Goal: Information Seeking & Learning: Compare options

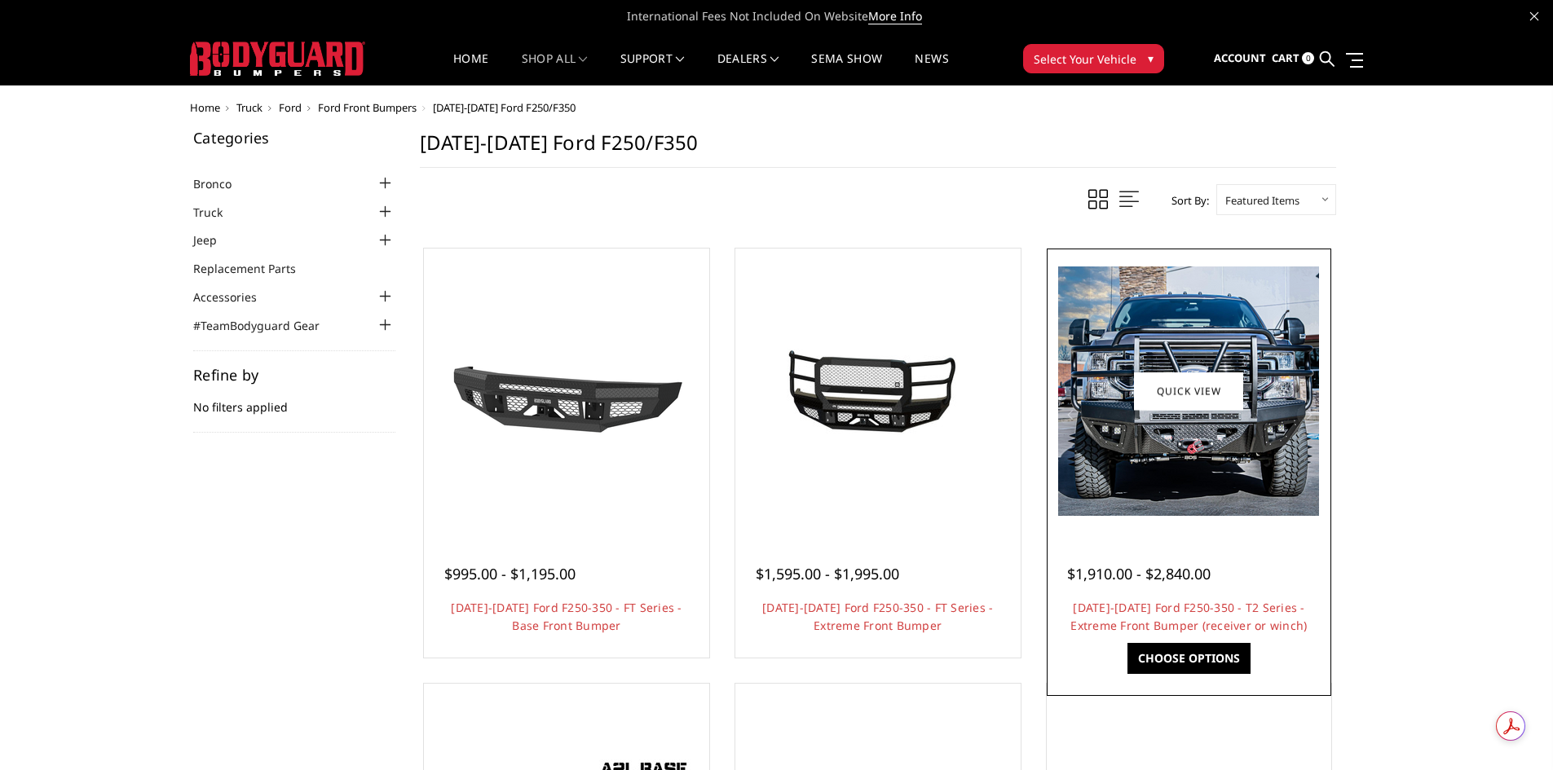
click at [1268, 384] on img at bounding box center [1188, 391] width 261 height 249
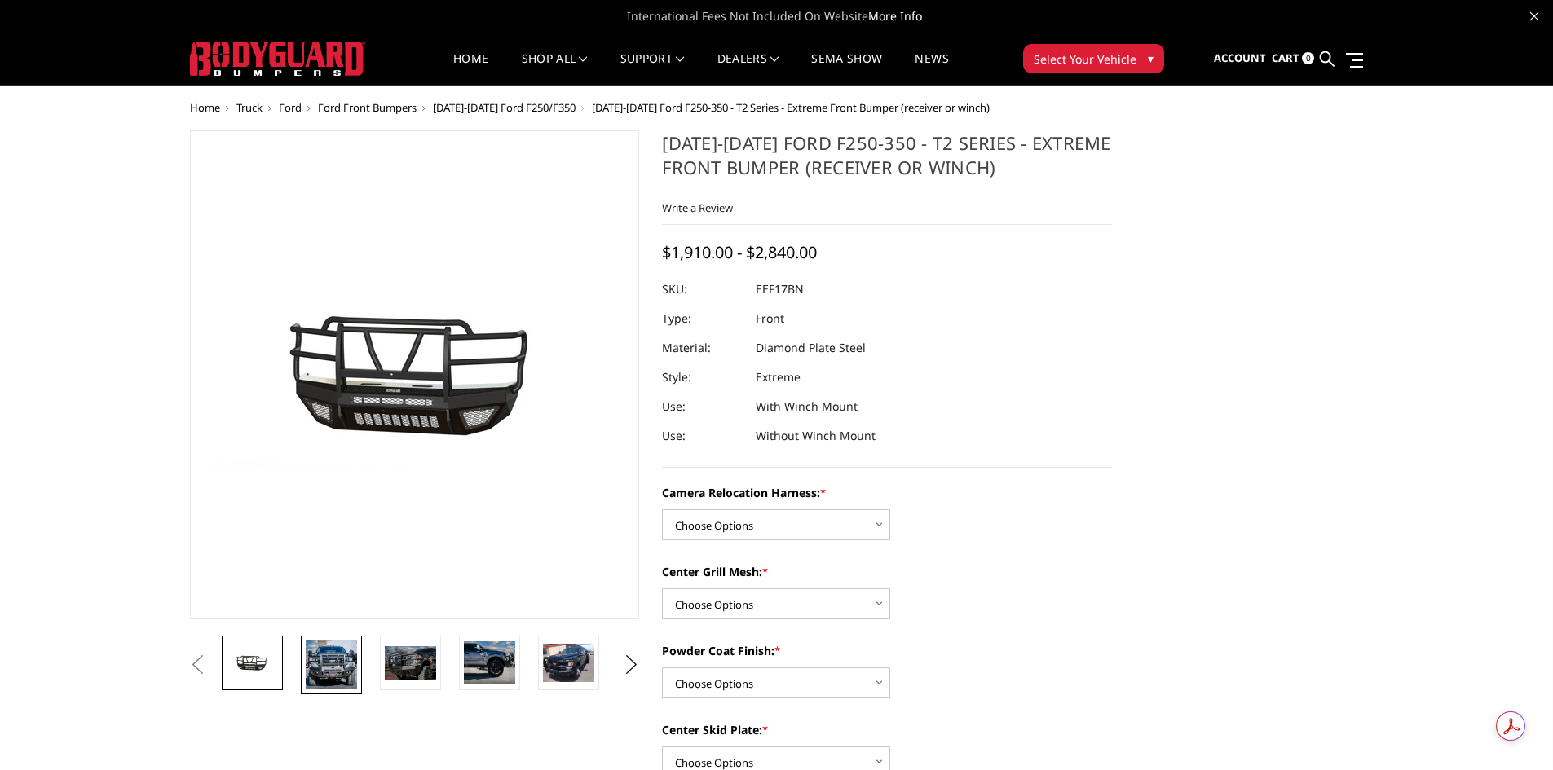
click at [319, 681] on img at bounding box center [331, 665] width 51 height 49
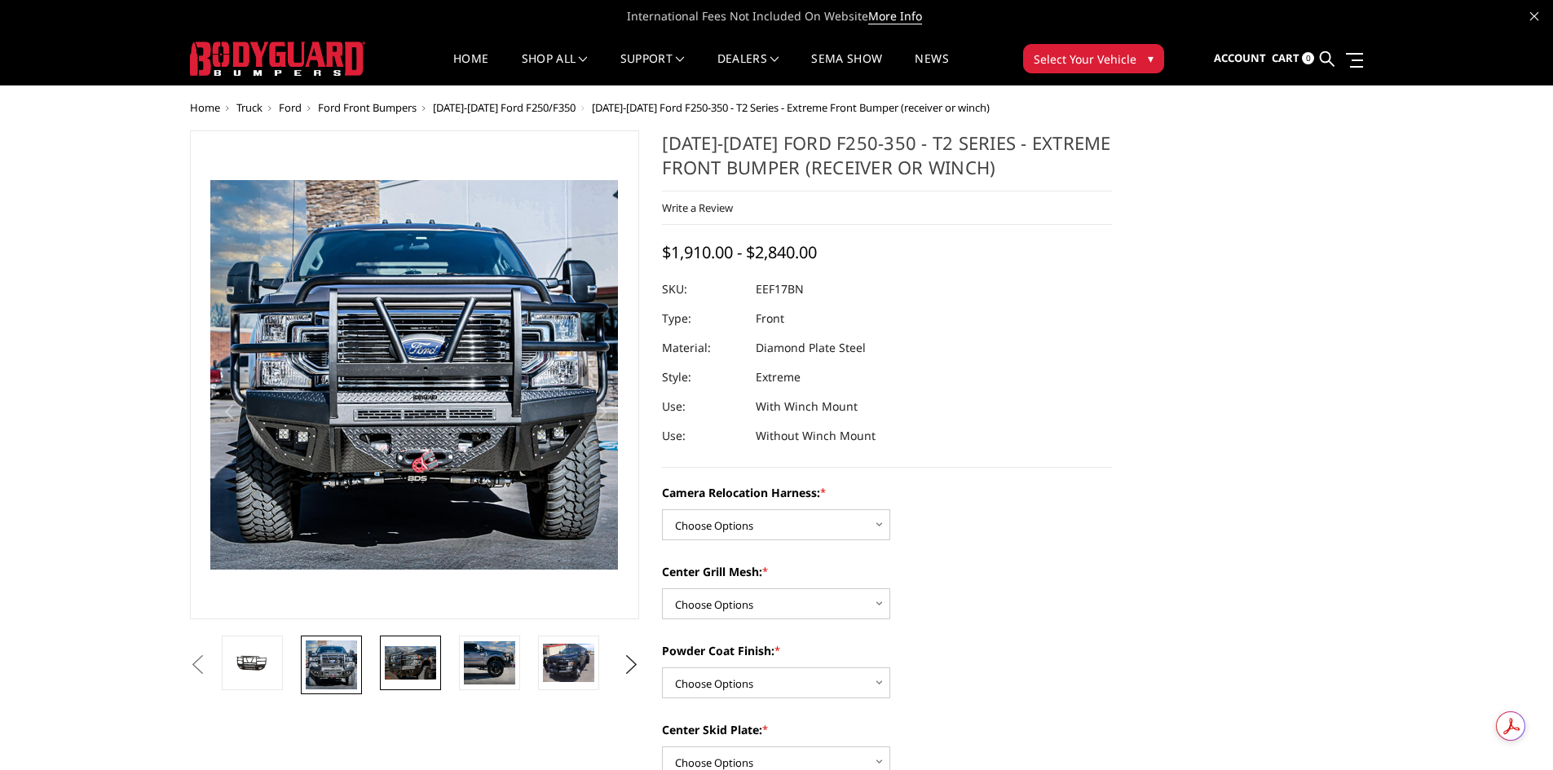
click at [410, 673] on img at bounding box center [410, 662] width 51 height 33
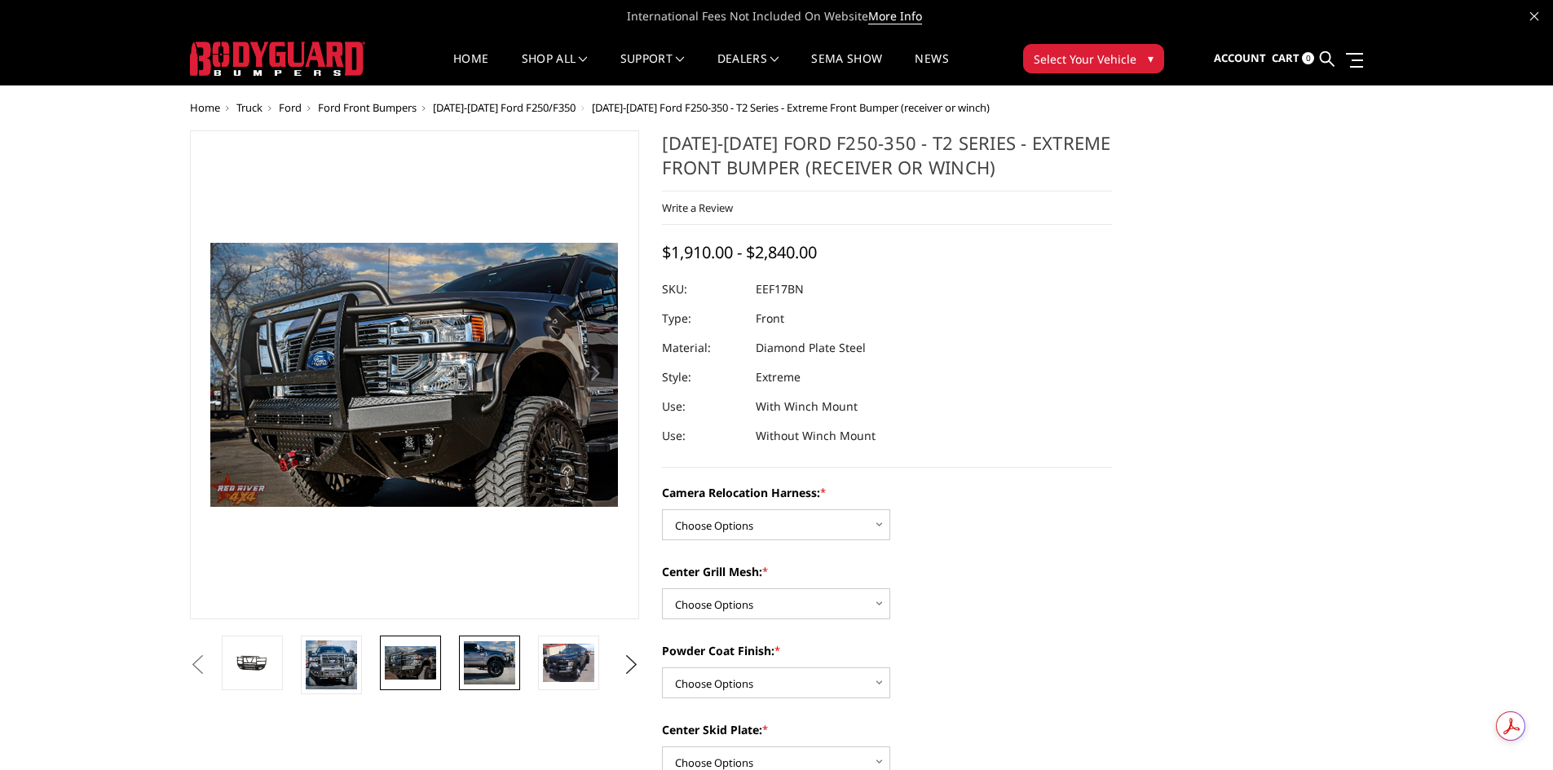
click at [496, 667] on img at bounding box center [489, 662] width 51 height 43
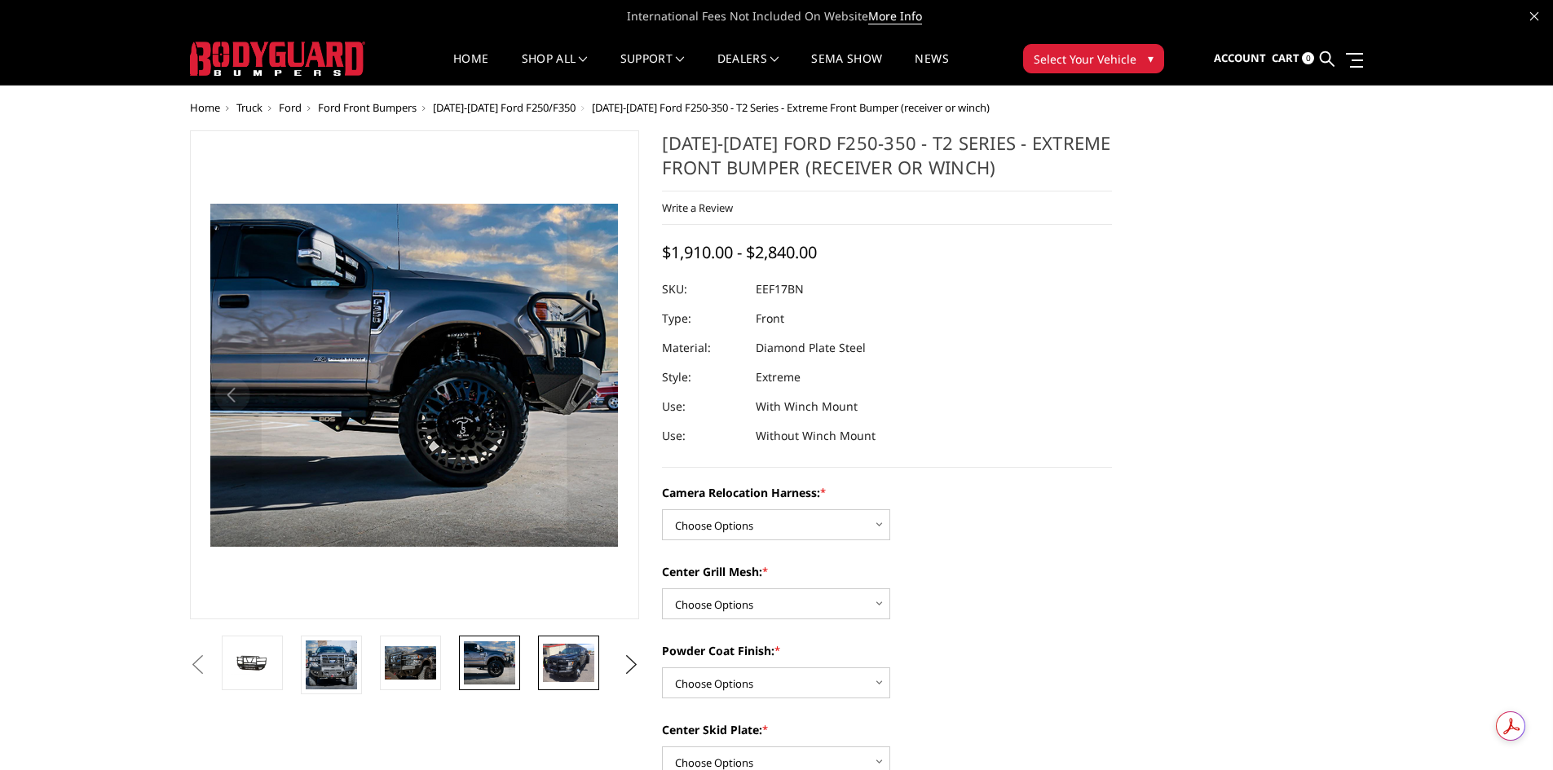
click at [554, 670] on img at bounding box center [568, 663] width 51 height 38
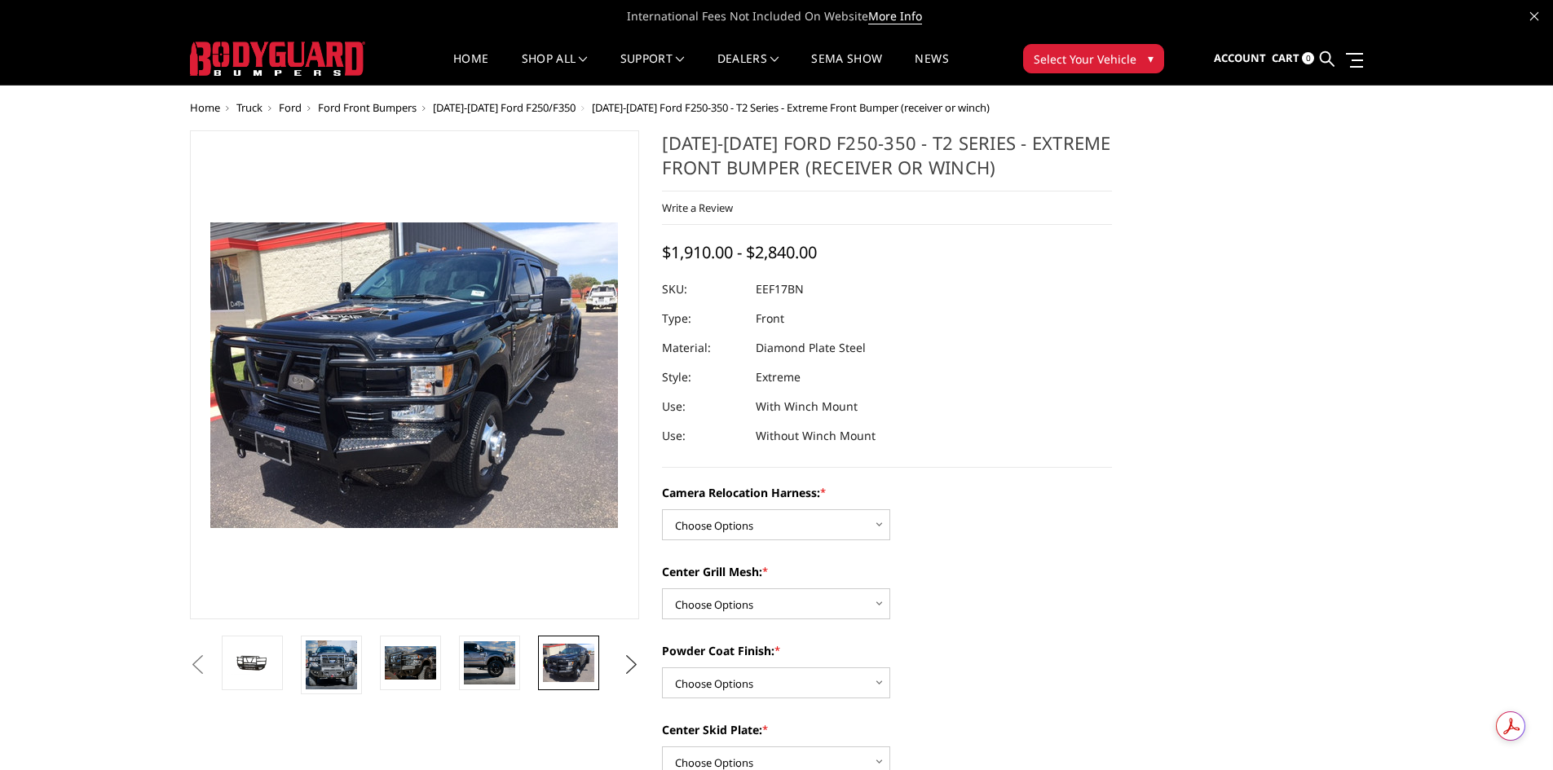
click at [641, 668] on button "Next" at bounding box center [631, 665] width 24 height 24
click at [593, 668] on img at bounding box center [568, 663] width 51 height 38
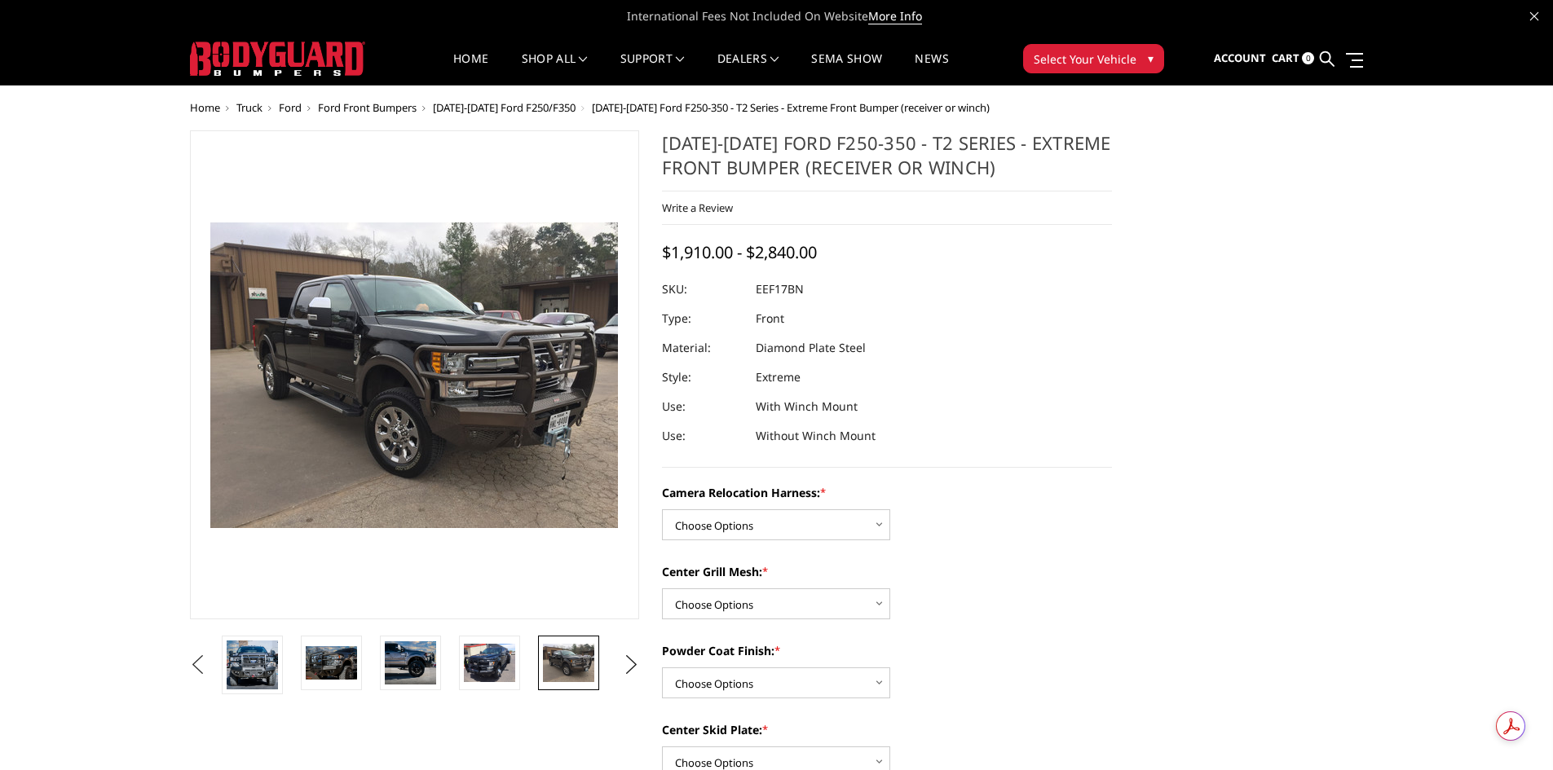
click at [210, 677] on button "Previous" at bounding box center [198, 665] width 24 height 24
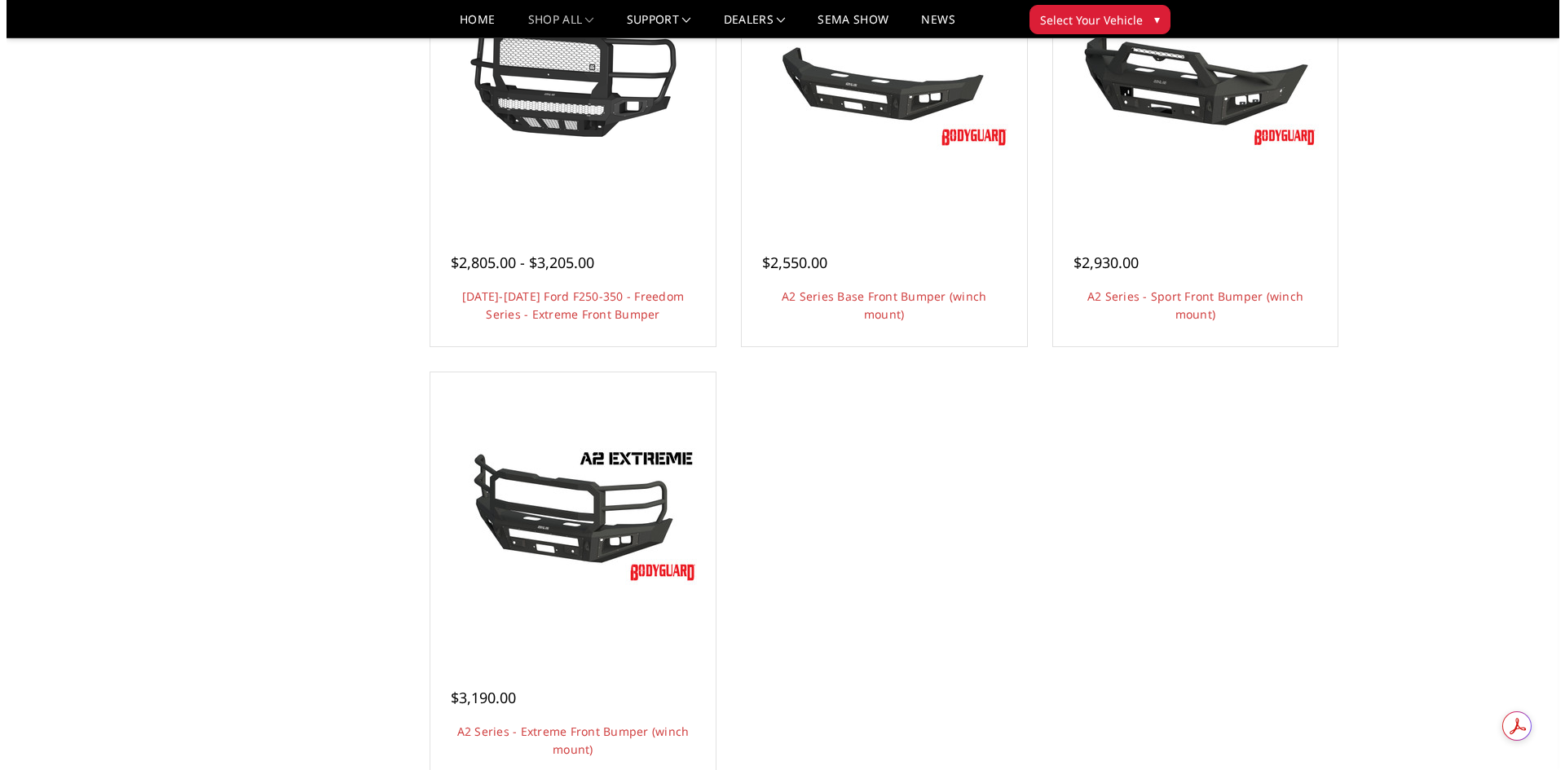
scroll to position [815, 0]
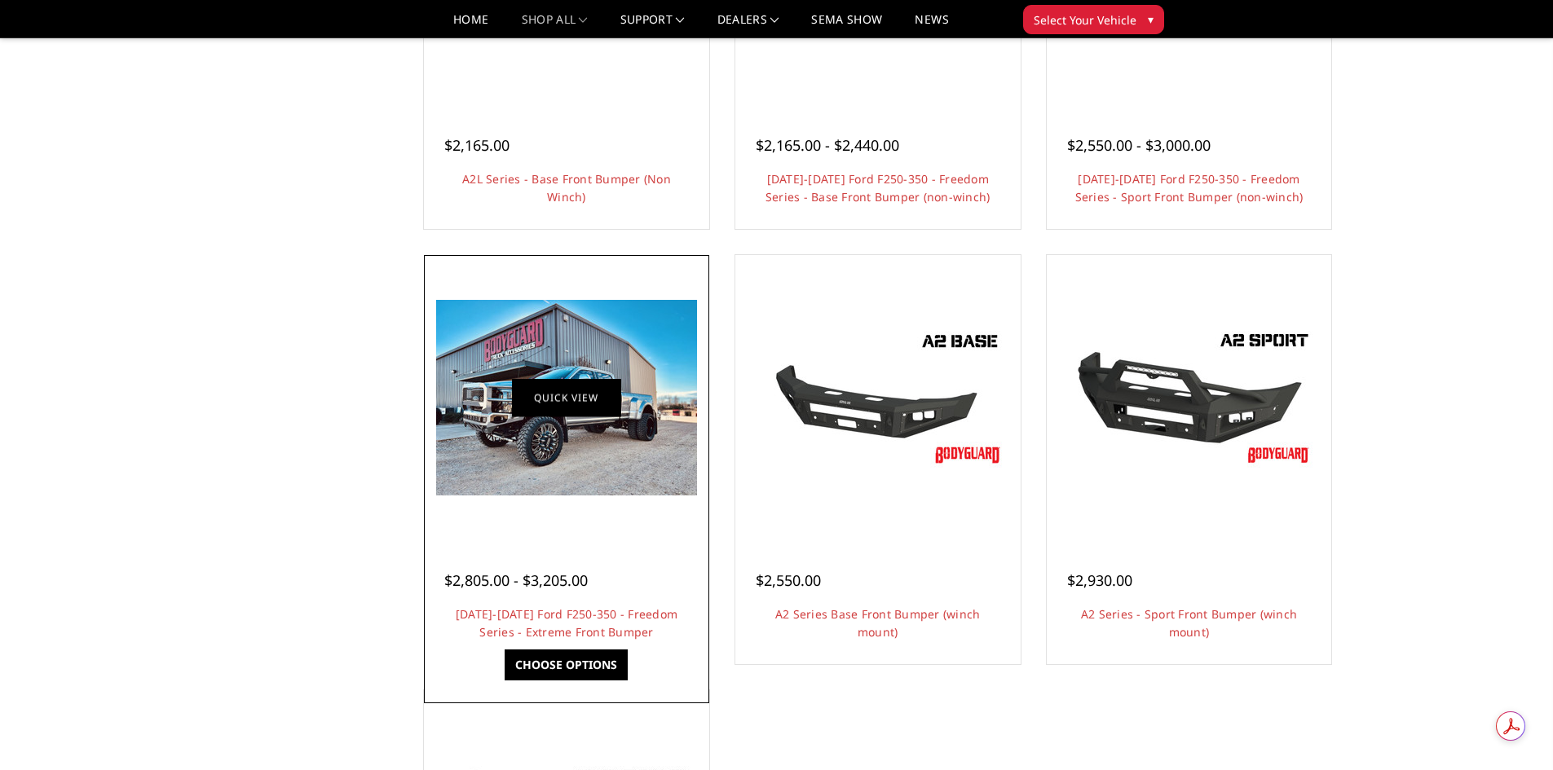
click at [567, 398] on link "Quick view" at bounding box center [566, 398] width 109 height 38
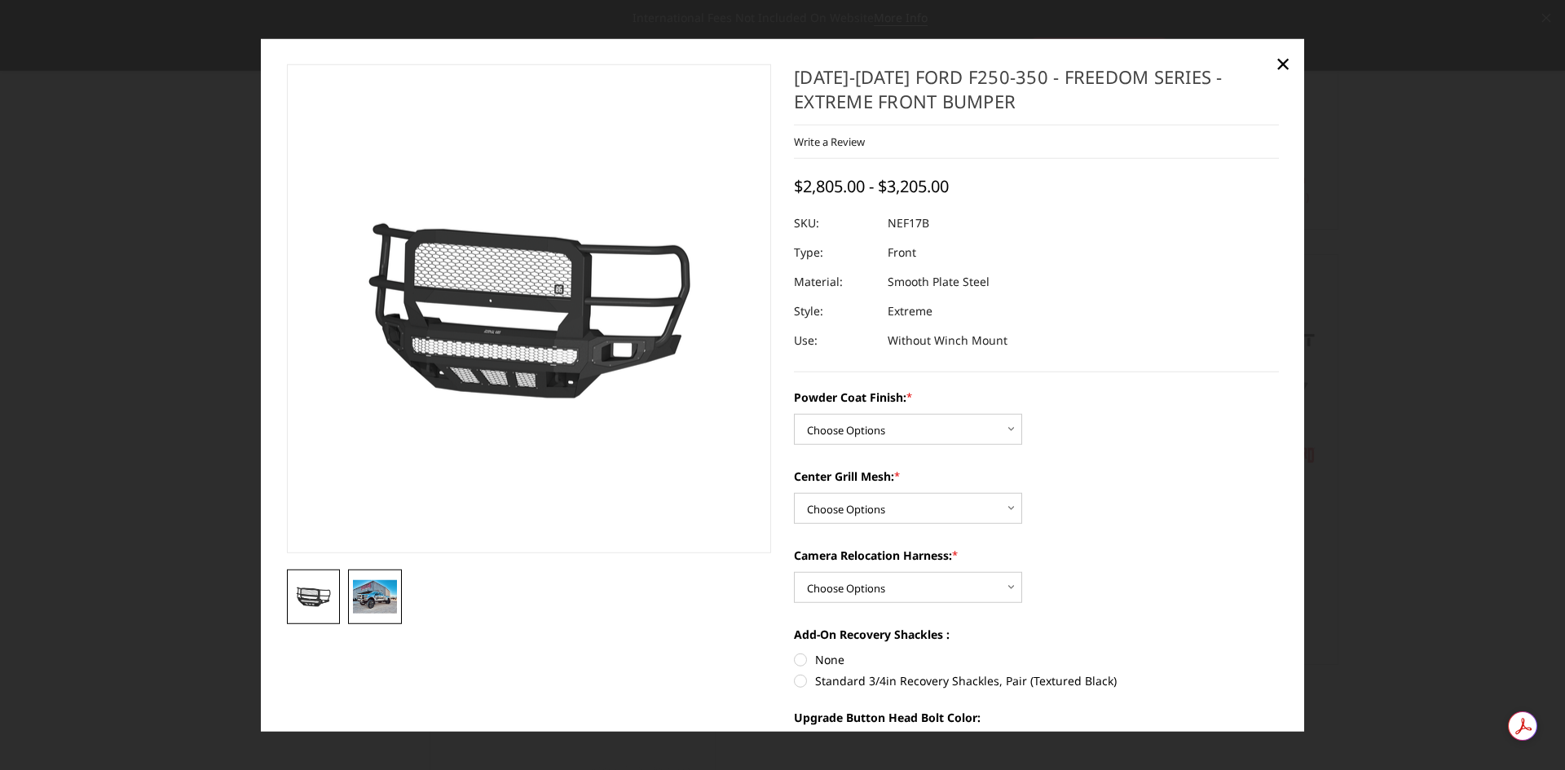
click at [384, 588] on img at bounding box center [375, 596] width 44 height 33
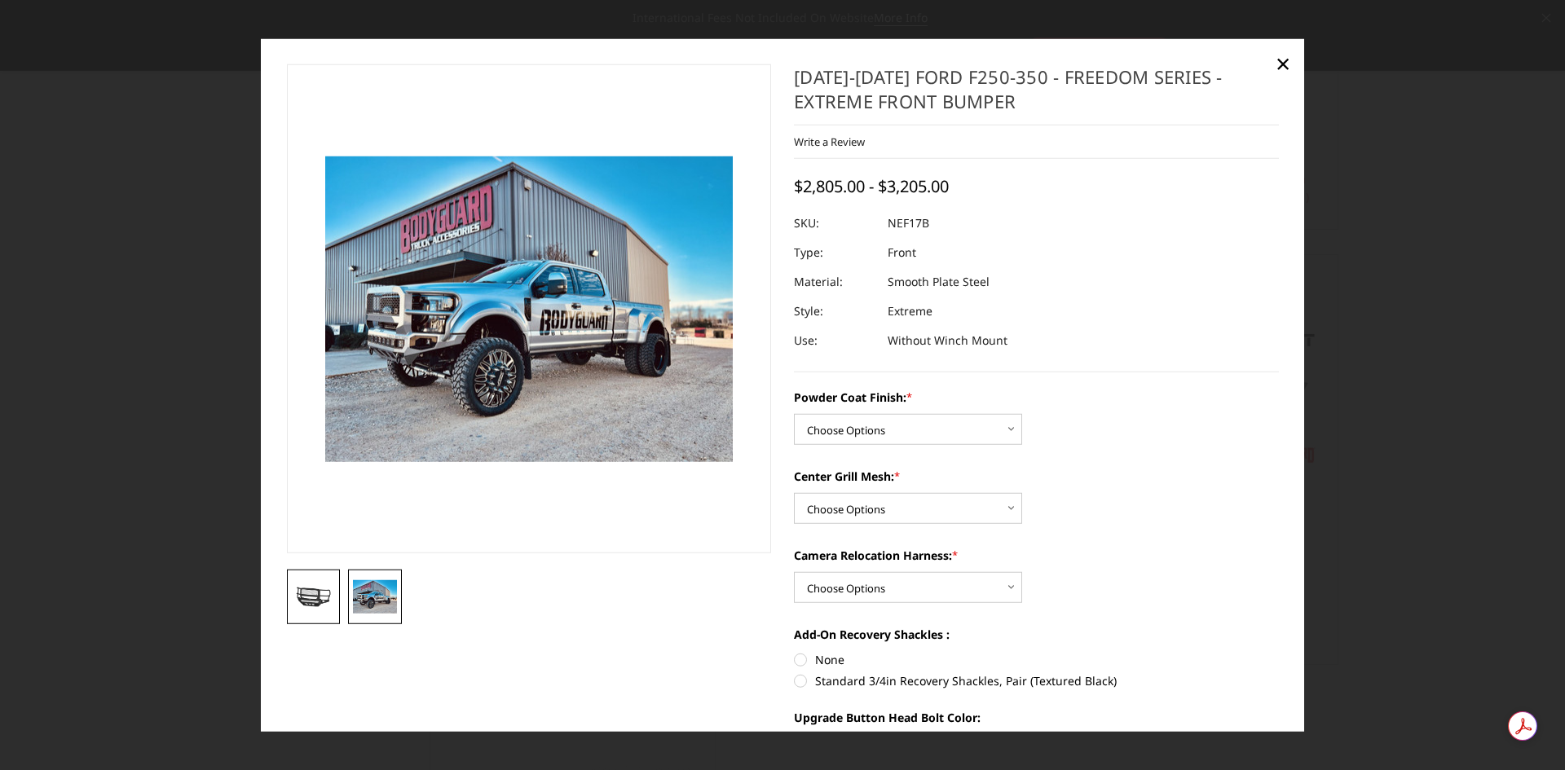
click at [320, 596] on img at bounding box center [314, 596] width 44 height 24
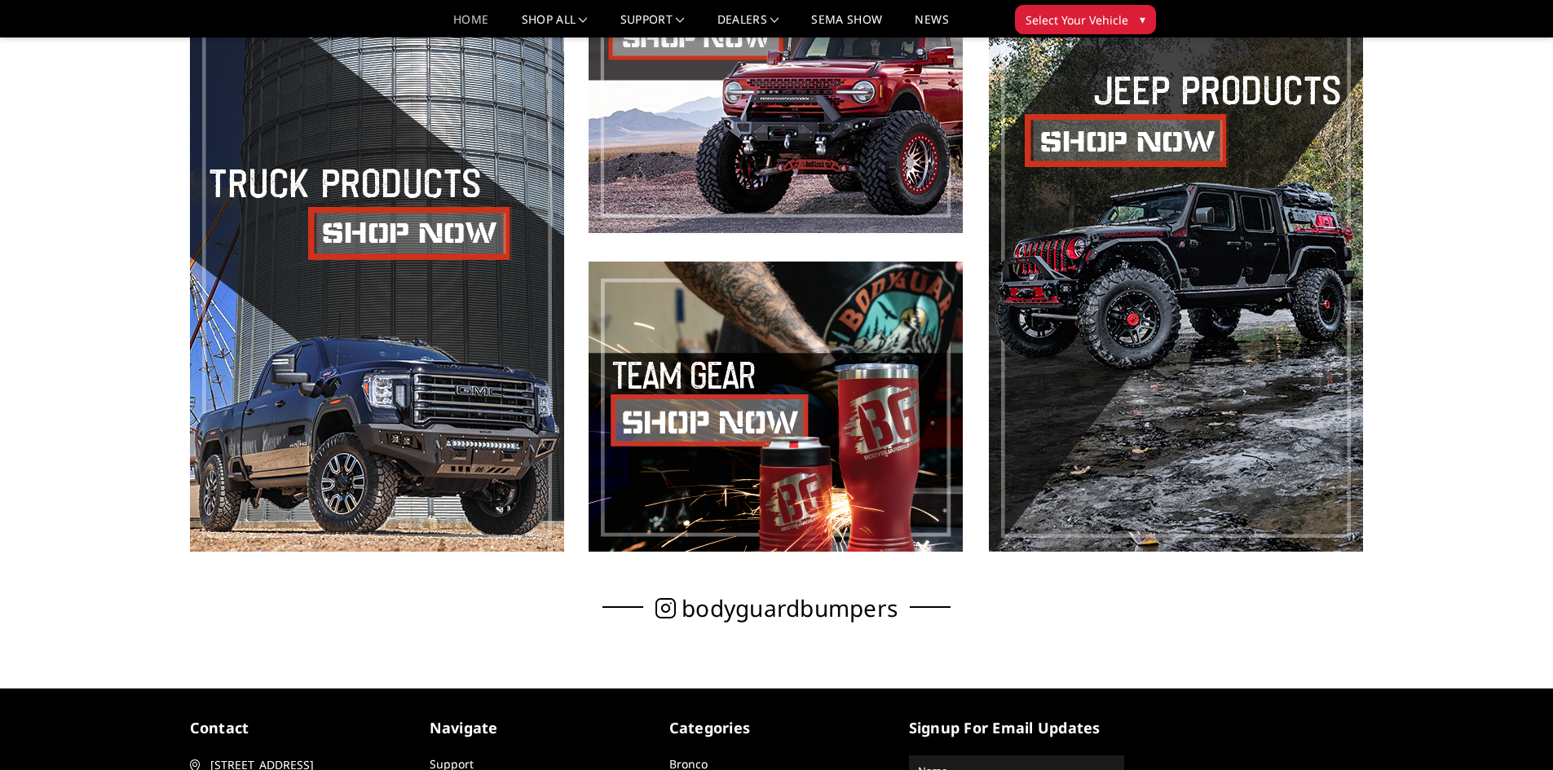
scroll to position [978, 0]
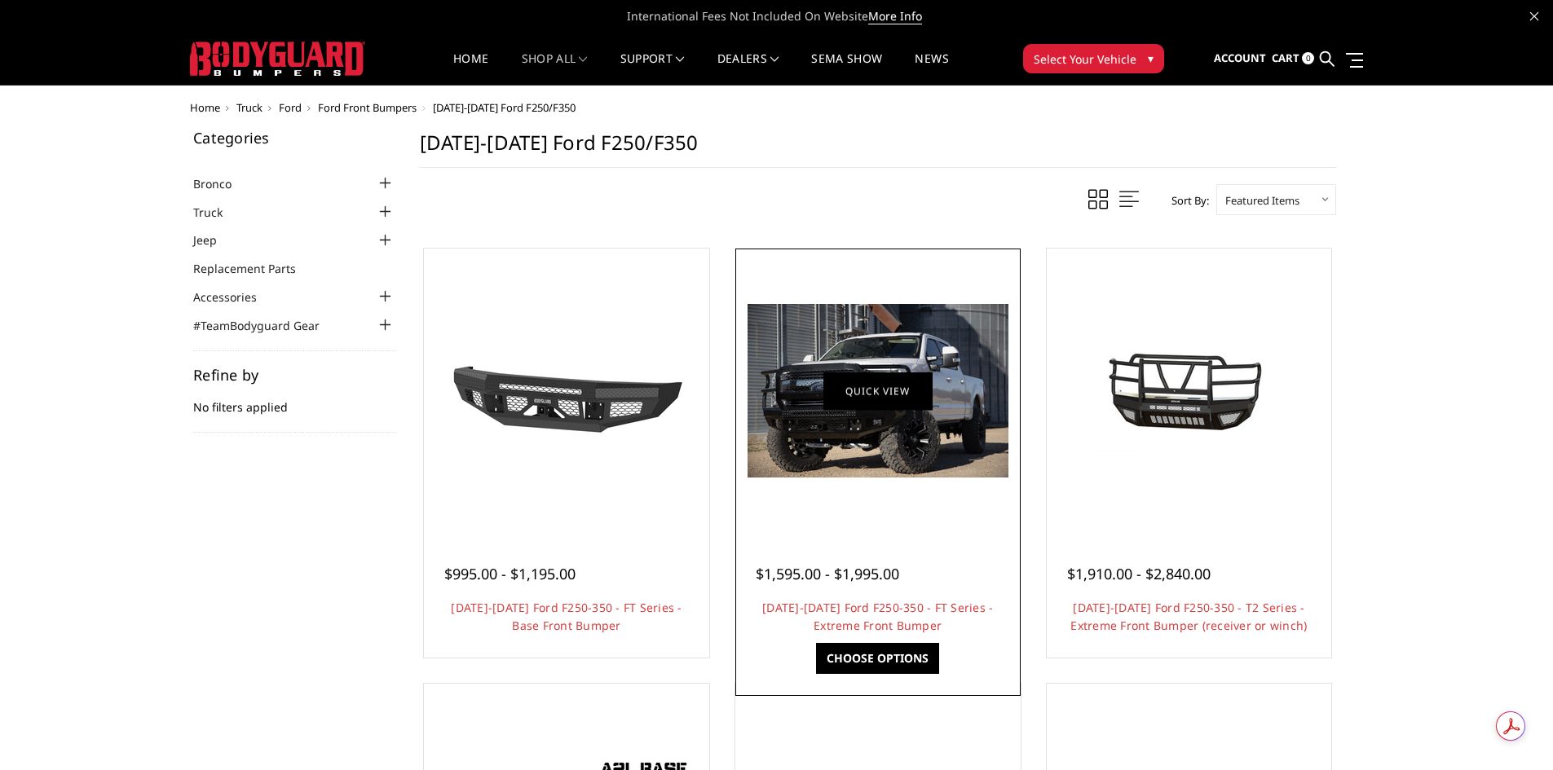
click at [877, 403] on link "Quick view" at bounding box center [877, 391] width 109 height 38
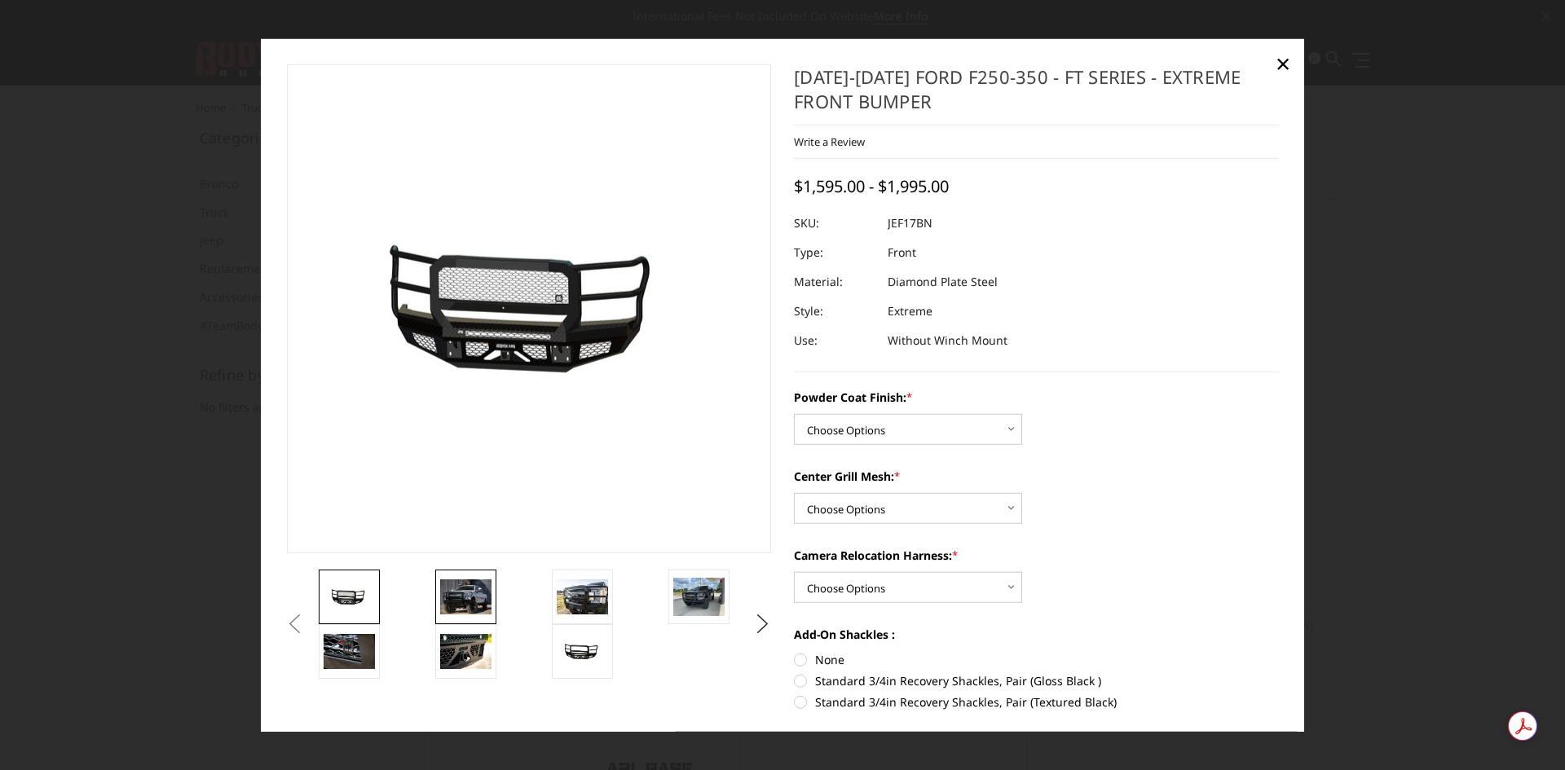
click at [467, 606] on img at bounding box center [465, 597] width 51 height 34
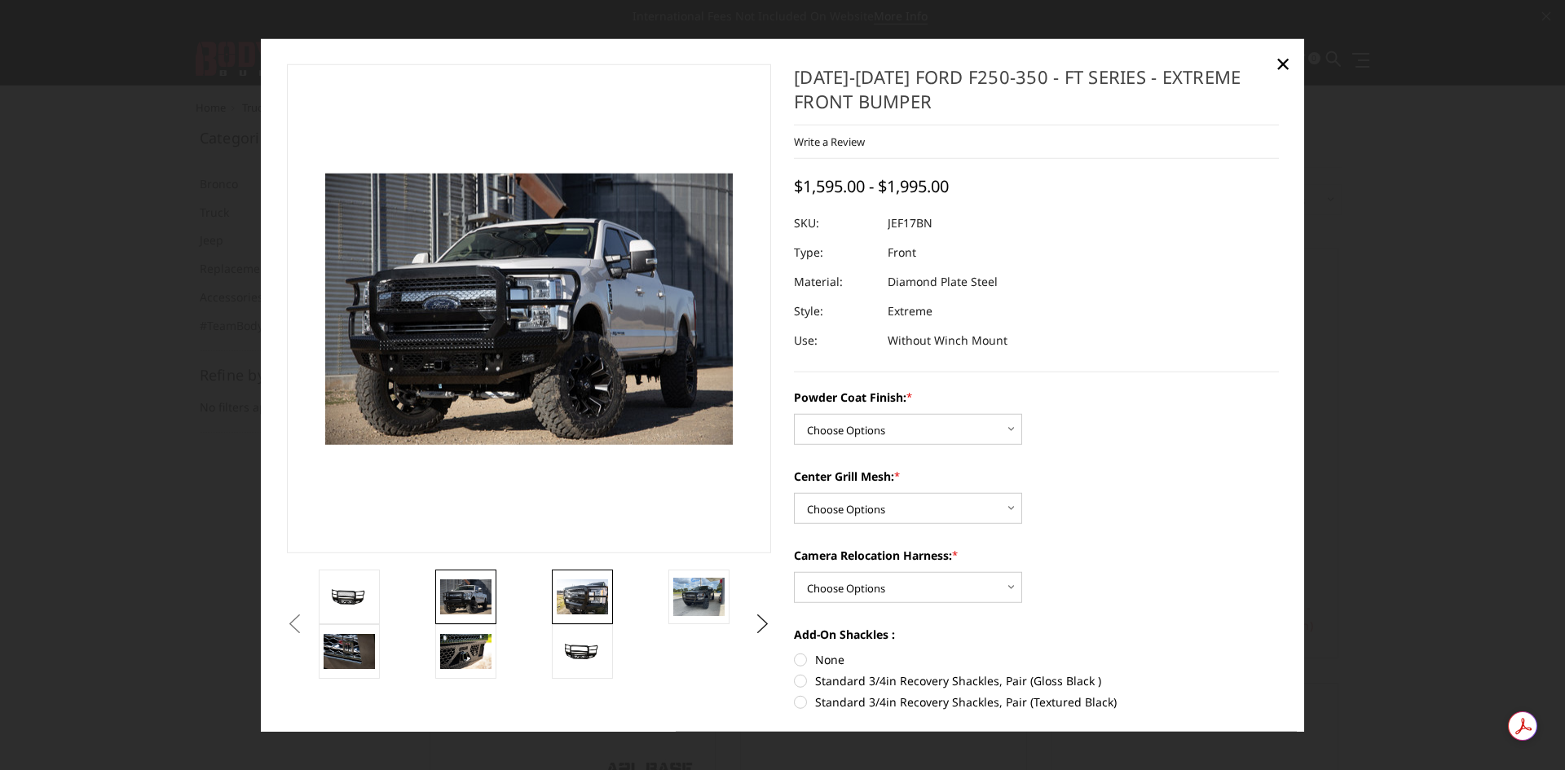
click at [597, 606] on img at bounding box center [582, 597] width 51 height 34
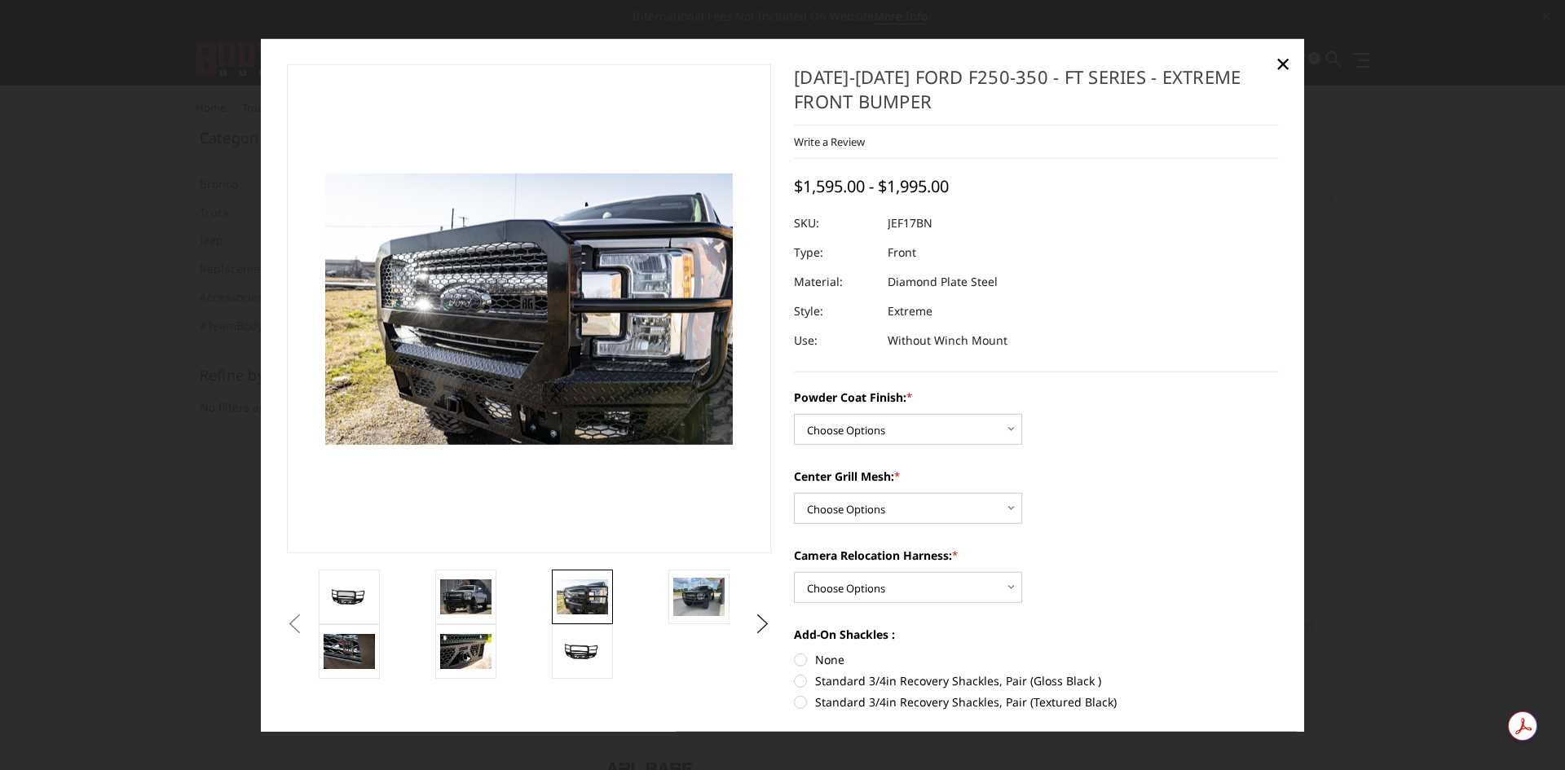
drag, startPoint x: 727, startPoint y: 425, endPoint x: 780, endPoint y: 183, distance: 247.8
click at [780, 183] on div "Previous" at bounding box center [782, 479] width 1015 height 830
click at [694, 610] on img at bounding box center [698, 597] width 51 height 38
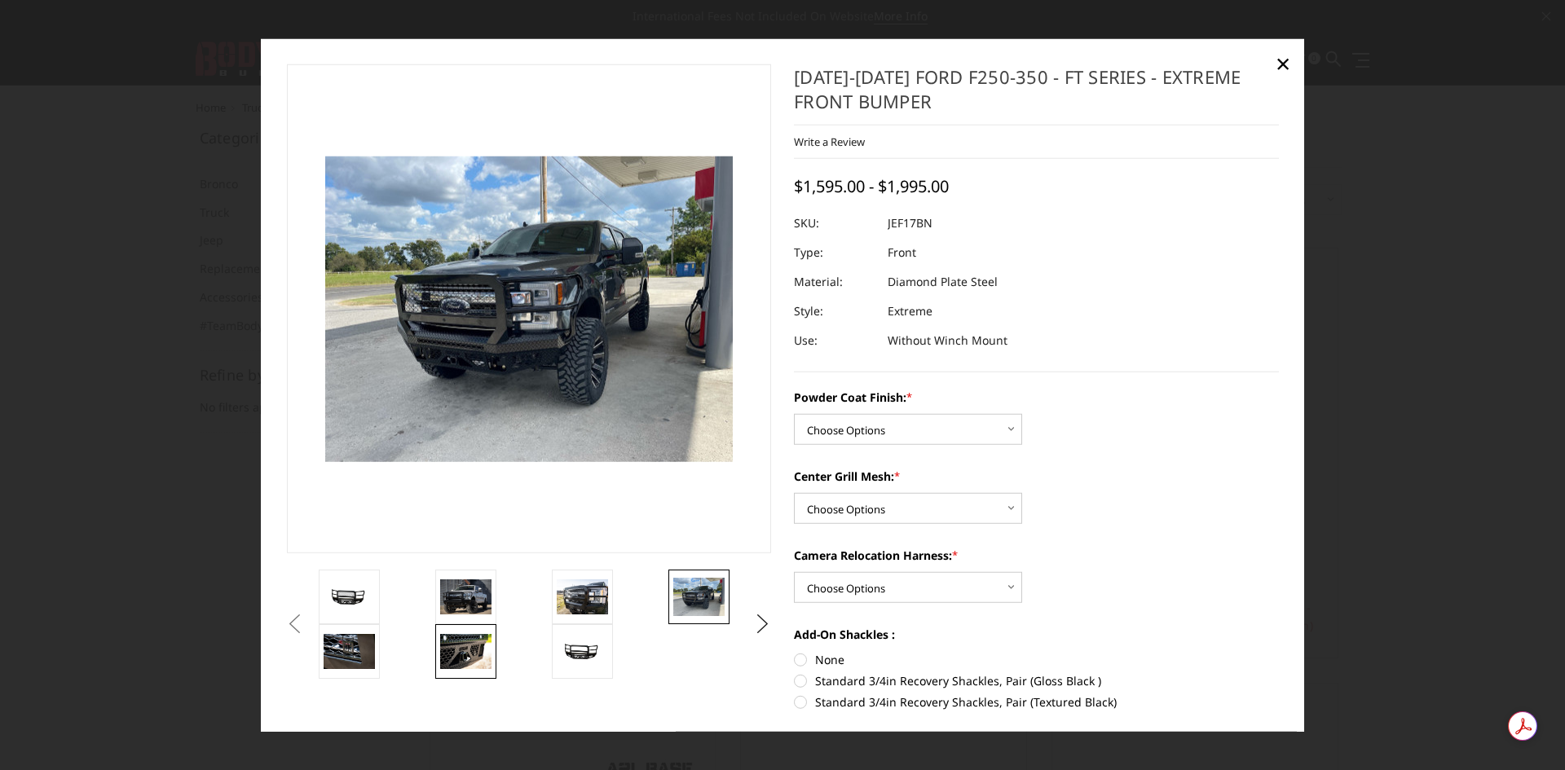
click at [461, 663] on img at bounding box center [465, 651] width 51 height 34
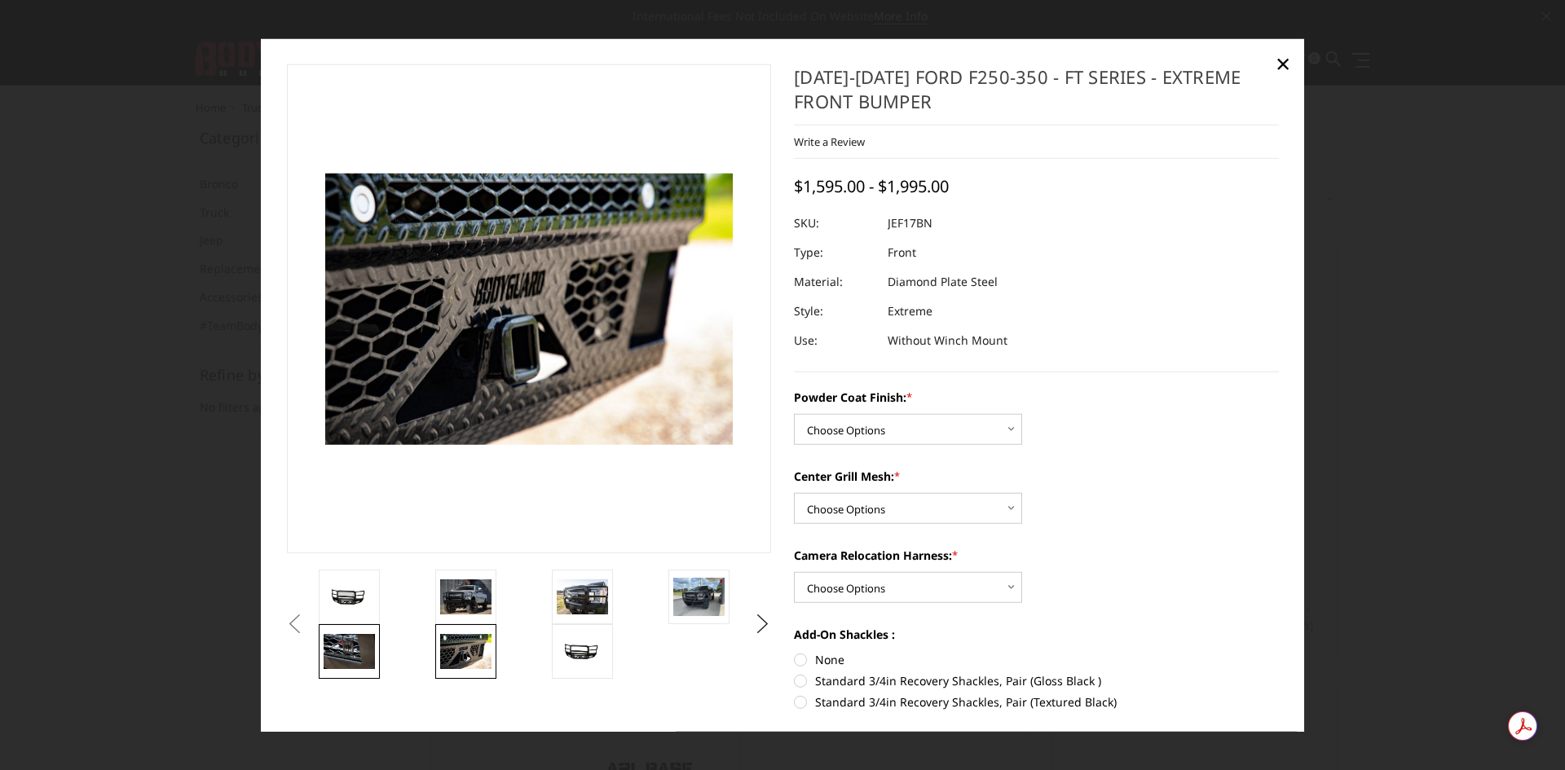
click at [345, 666] on img at bounding box center [349, 651] width 51 height 34
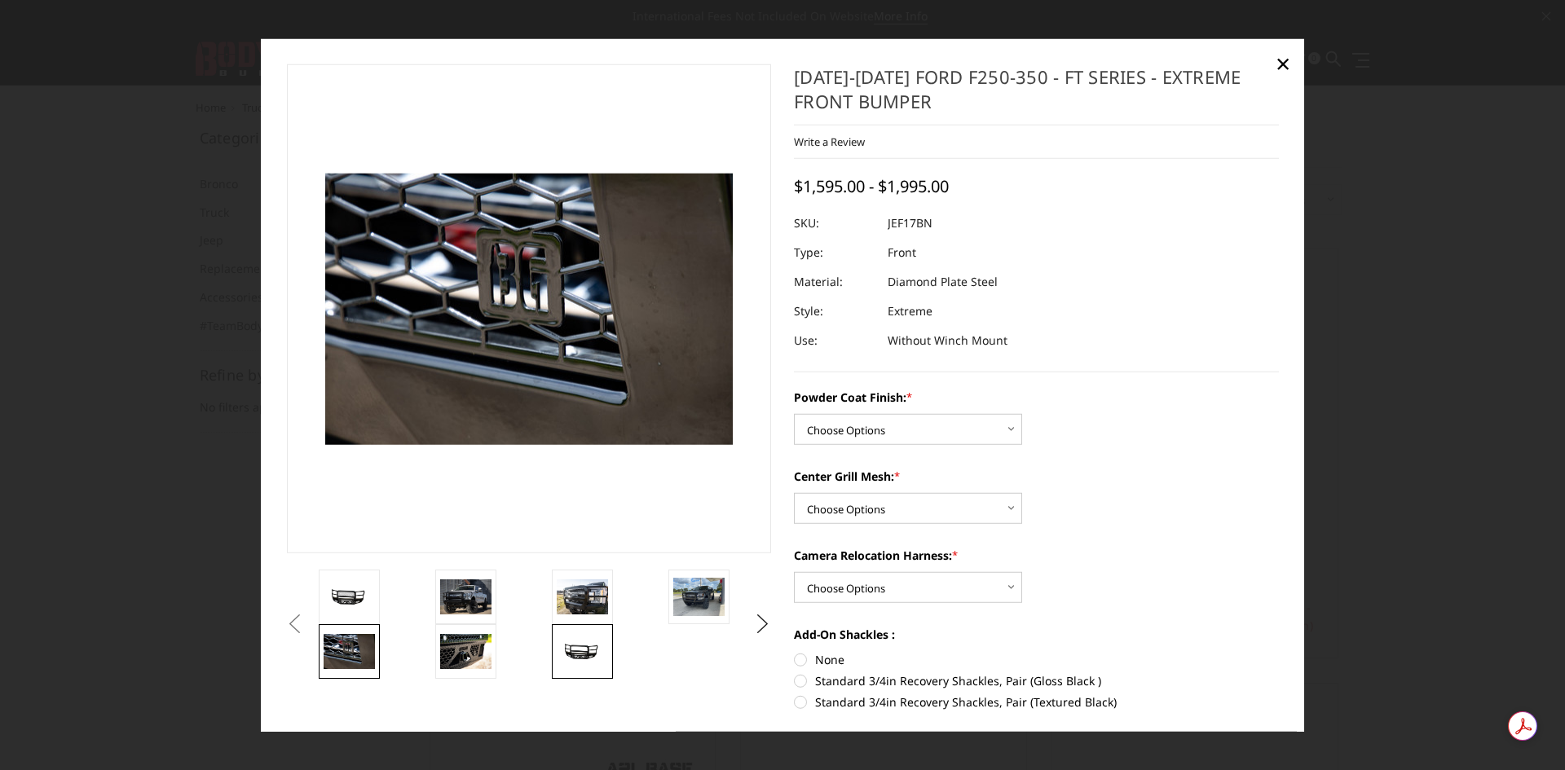
click at [598, 648] on img at bounding box center [582, 651] width 51 height 24
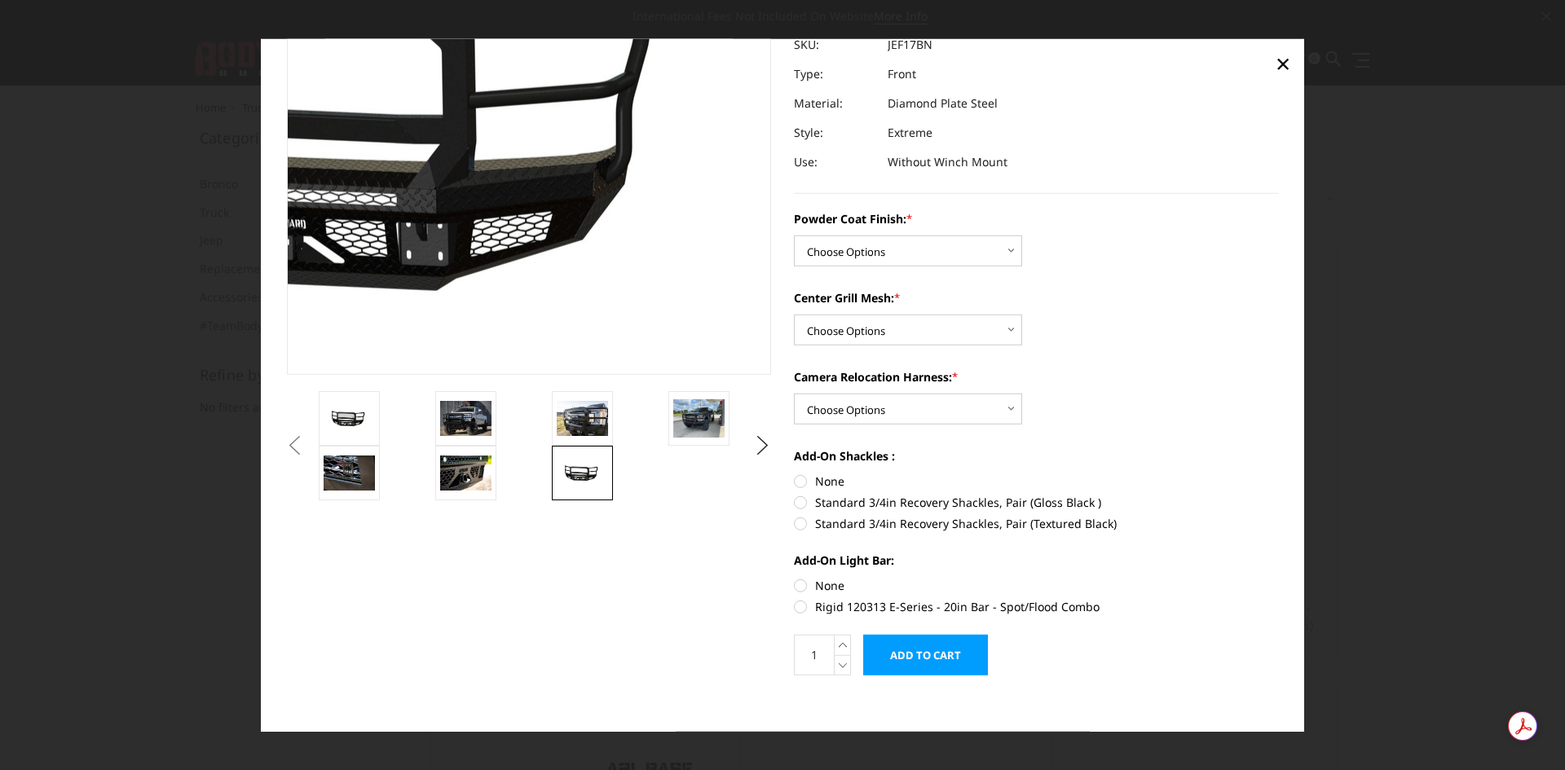
scroll to position [187, 0]
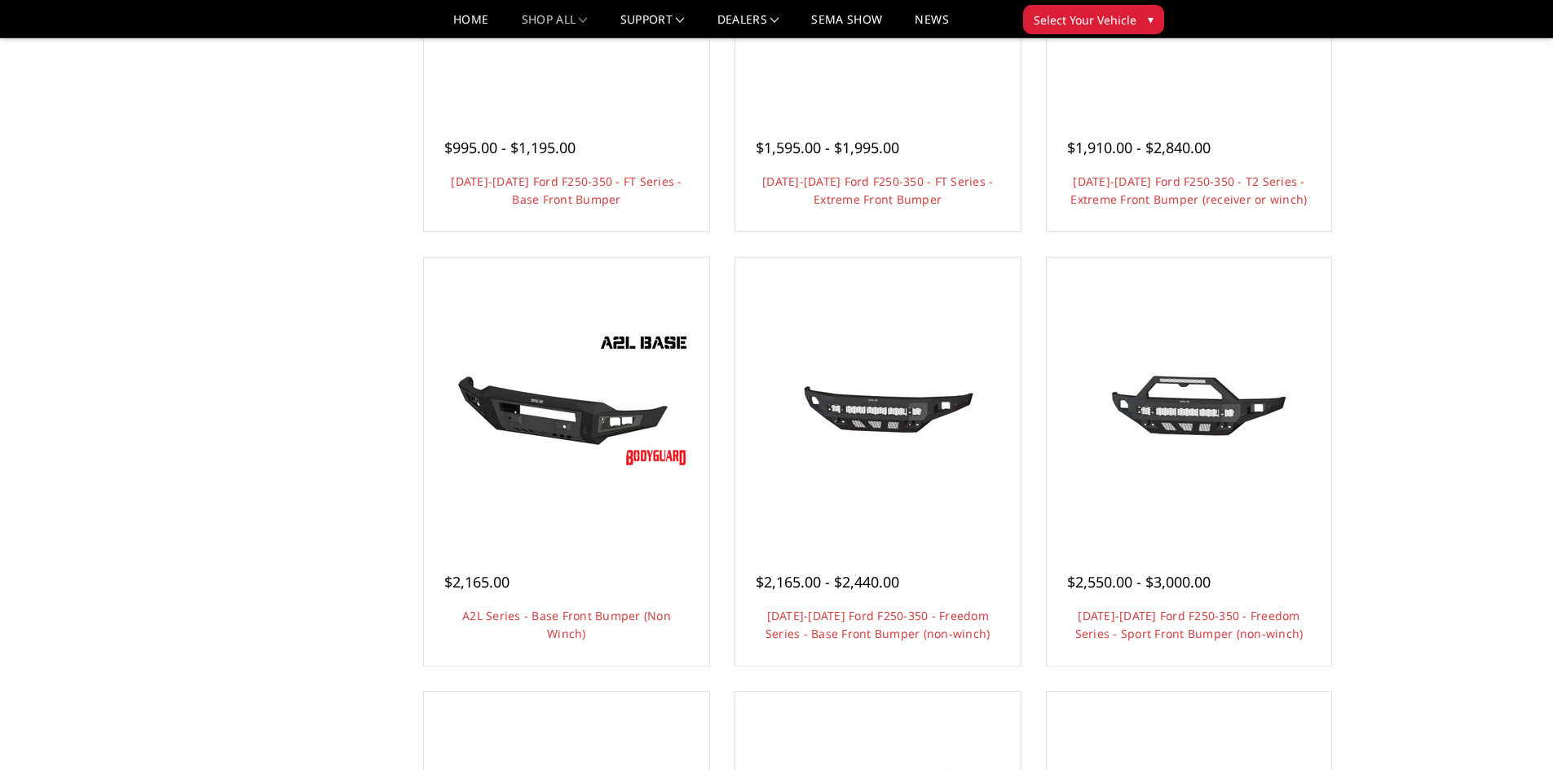
scroll to position [408, 0]
